Goal: Check status: Check status

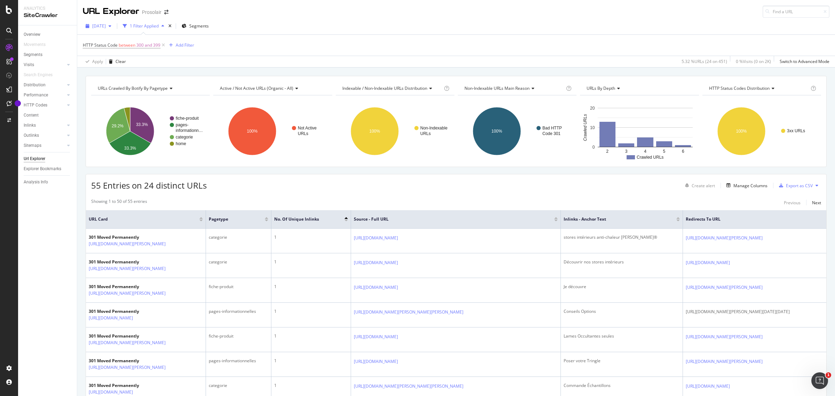
click at [106, 27] on span "[DATE]" at bounding box center [99, 26] width 14 height 6
click at [123, 53] on div "[DATE]" at bounding box center [108, 51] width 31 height 6
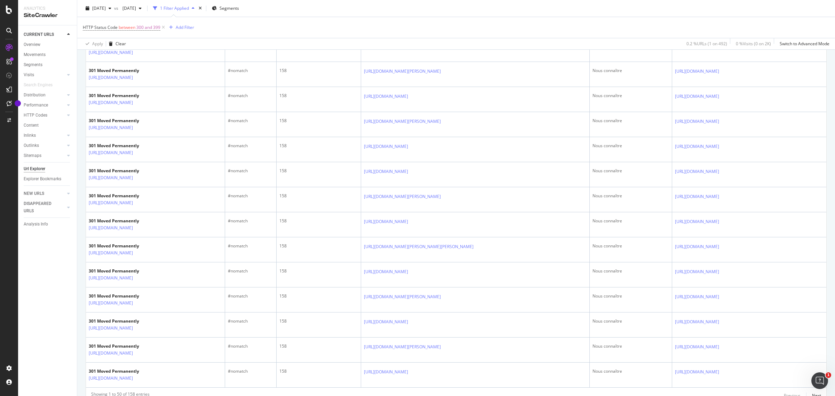
scroll to position [1137, 0]
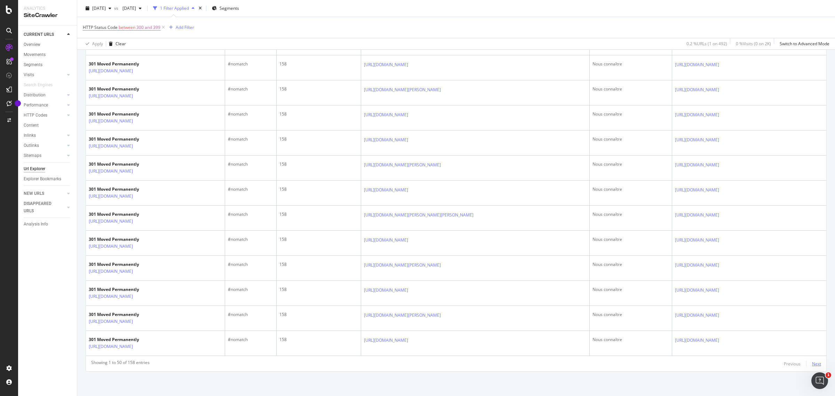
click at [812, 362] on div "Next" at bounding box center [816, 364] width 9 height 6
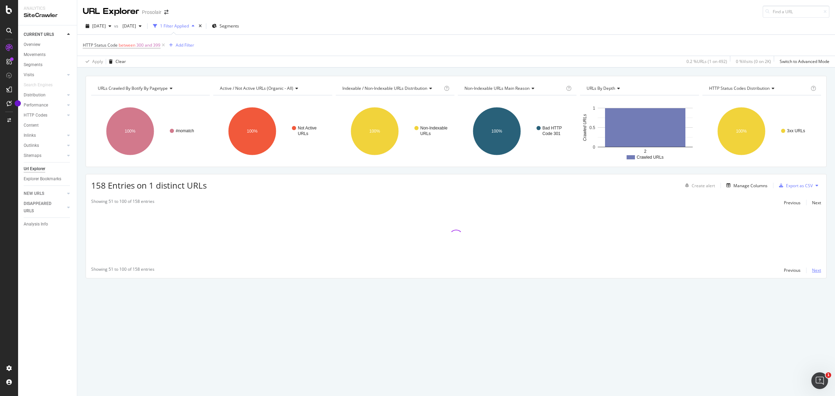
scroll to position [0, 0]
